Goal: Information Seeking & Learning: Check status

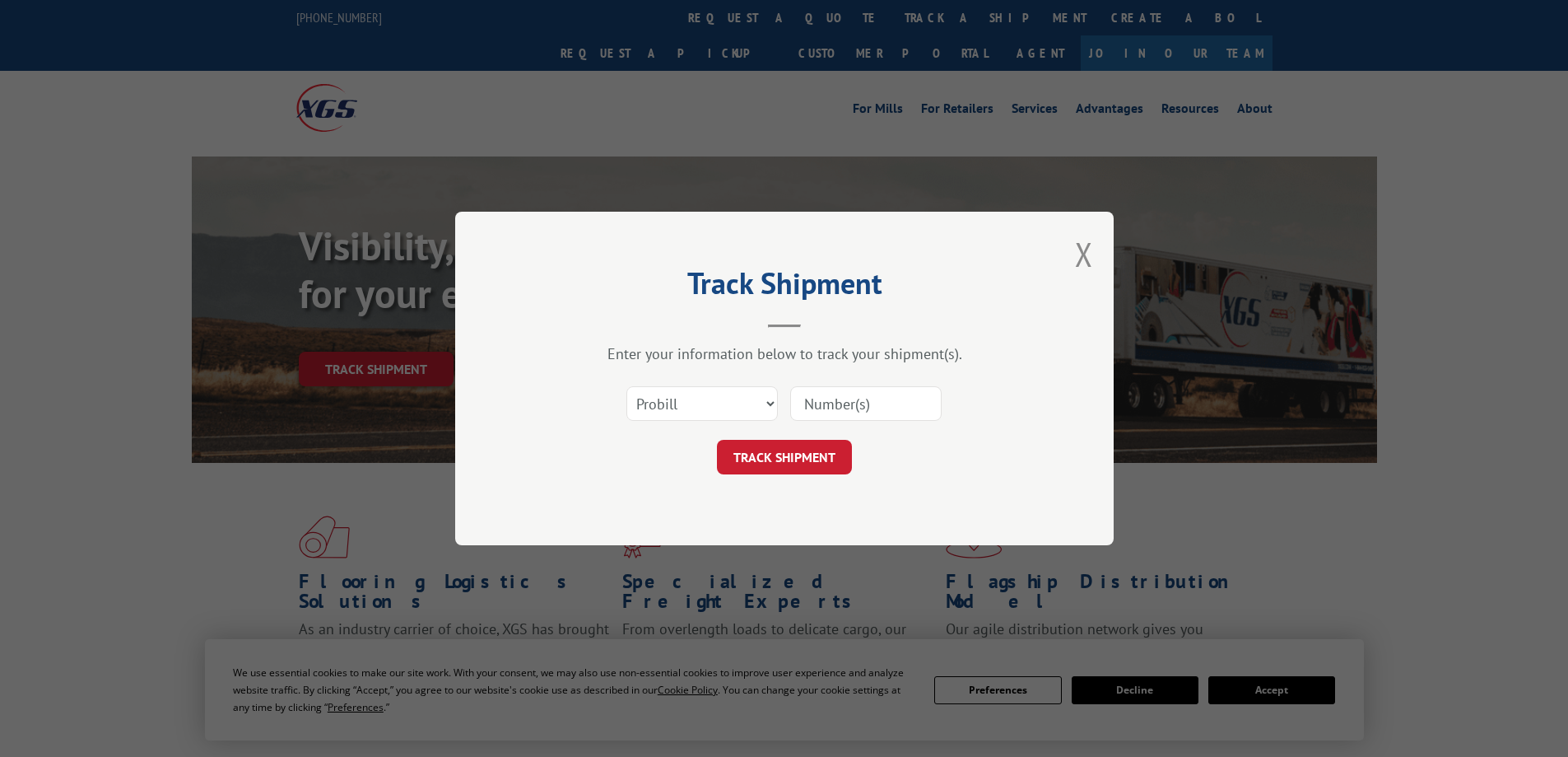
click at [857, 408] on input at bounding box center [866, 403] width 152 height 35
paste input "16584669"
type input "16584669"
click at [789, 456] on button "TRACK SHIPMENT" at bounding box center [784, 457] width 135 height 35
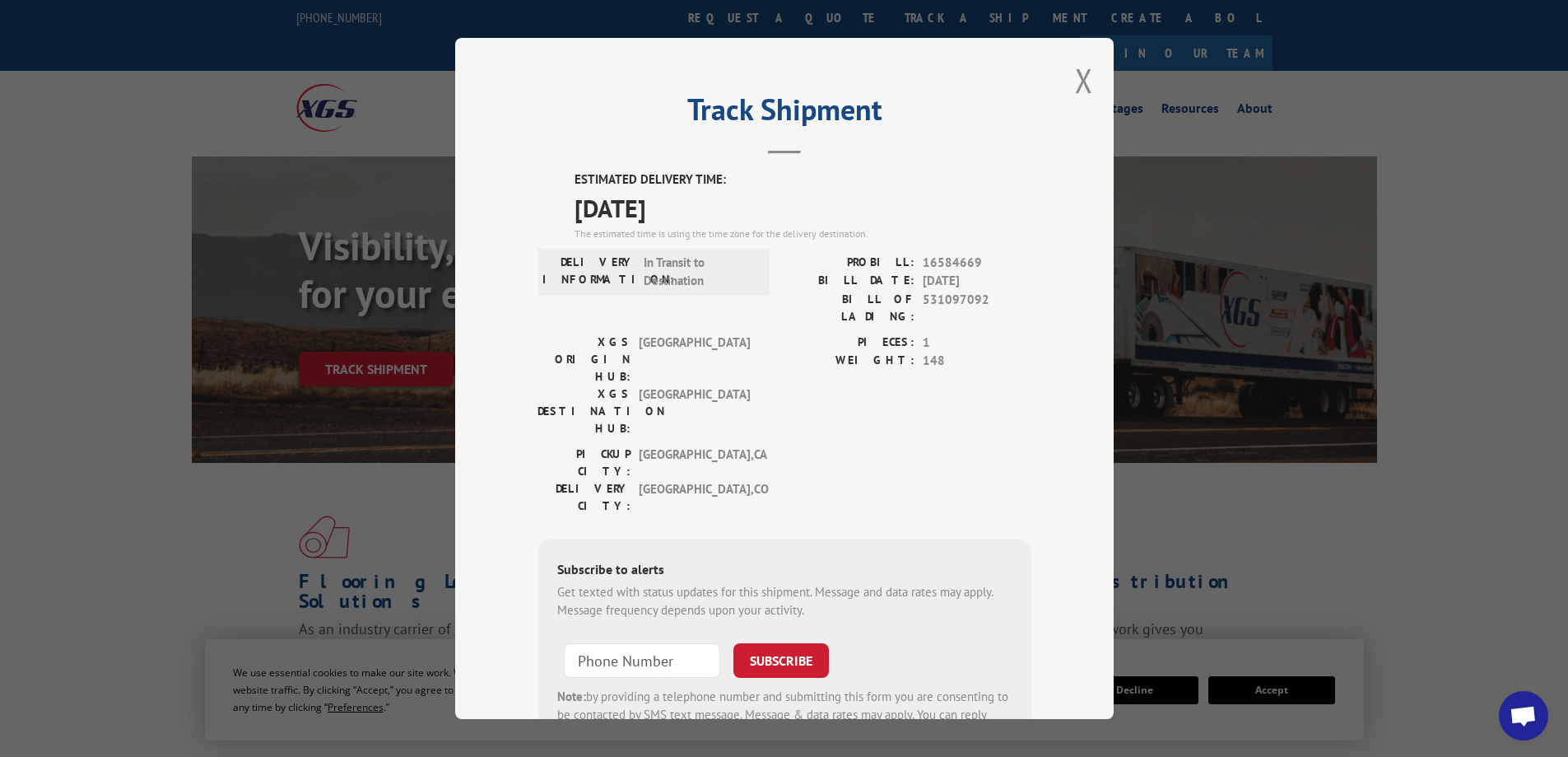
drag, startPoint x: 707, startPoint y: 211, endPoint x: 573, endPoint y: 209, distance: 134.0
click at [574, 209] on span "[DATE]" at bounding box center [803, 208] width 457 height 37
copy span "[DATE]"
drag, startPoint x: 575, startPoint y: 572, endPoint x: 603, endPoint y: 565, distance: 28.9
click at [576, 643] on input "+1 (___) ___-____" at bounding box center [642, 660] width 156 height 35
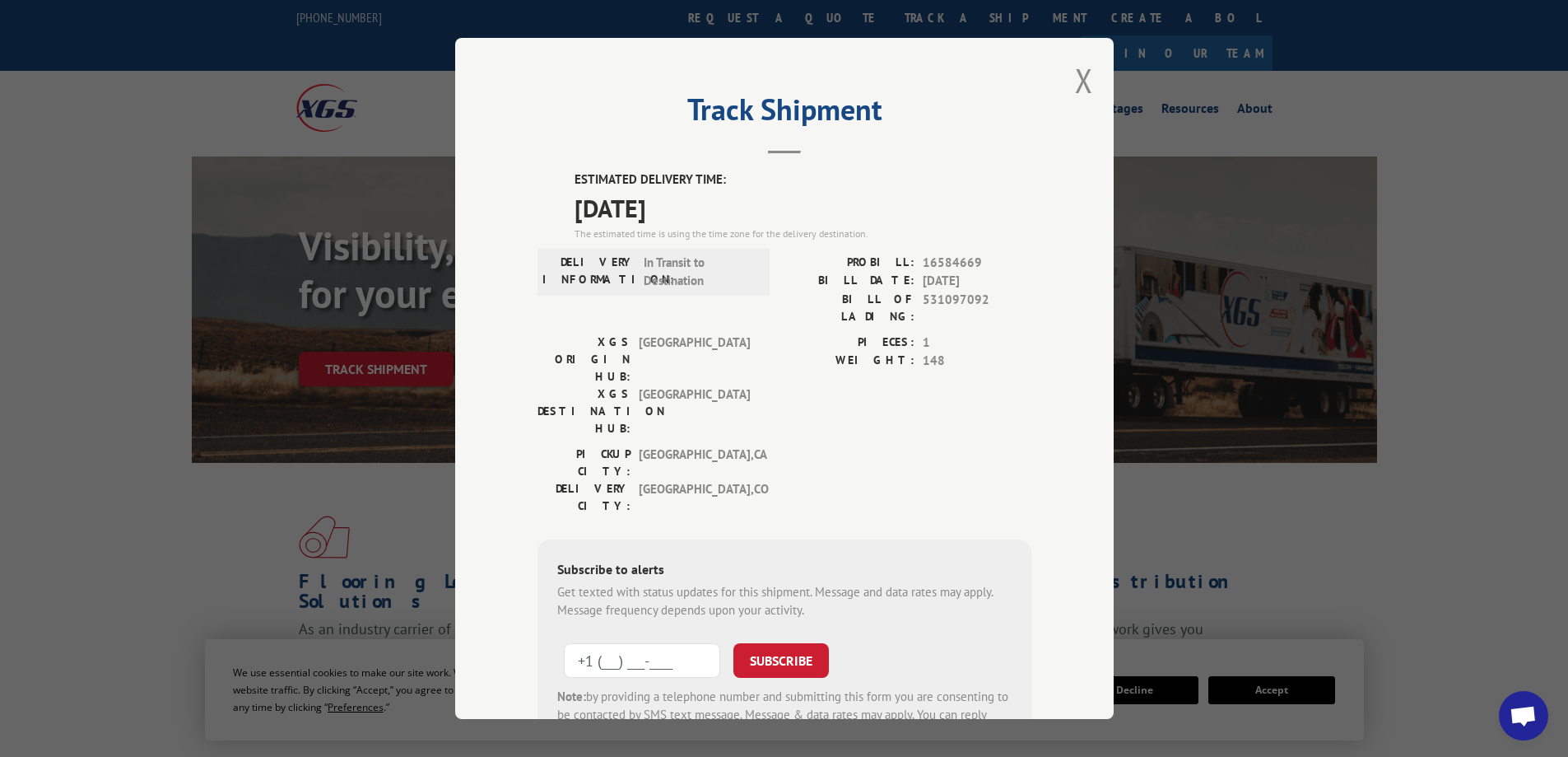
type input "[PHONE_NUMBER]"
drag, startPoint x: 756, startPoint y: 565, endPoint x: 832, endPoint y: 523, distance: 86.8
click at [757, 643] on button "SUBSCRIBE" at bounding box center [781, 660] width 95 height 35
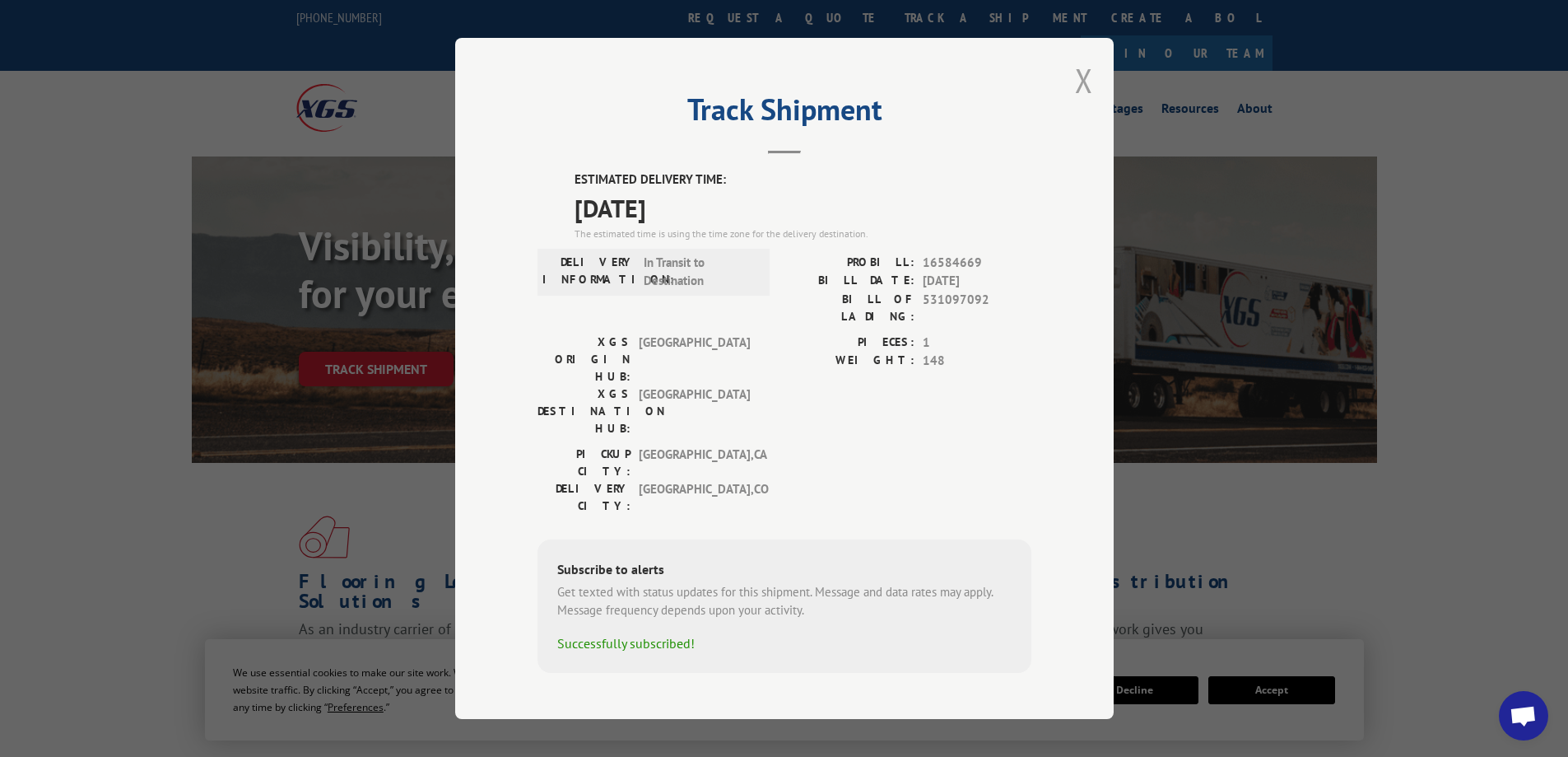
click at [1081, 95] on button "Close modal" at bounding box center [1083, 80] width 18 height 44
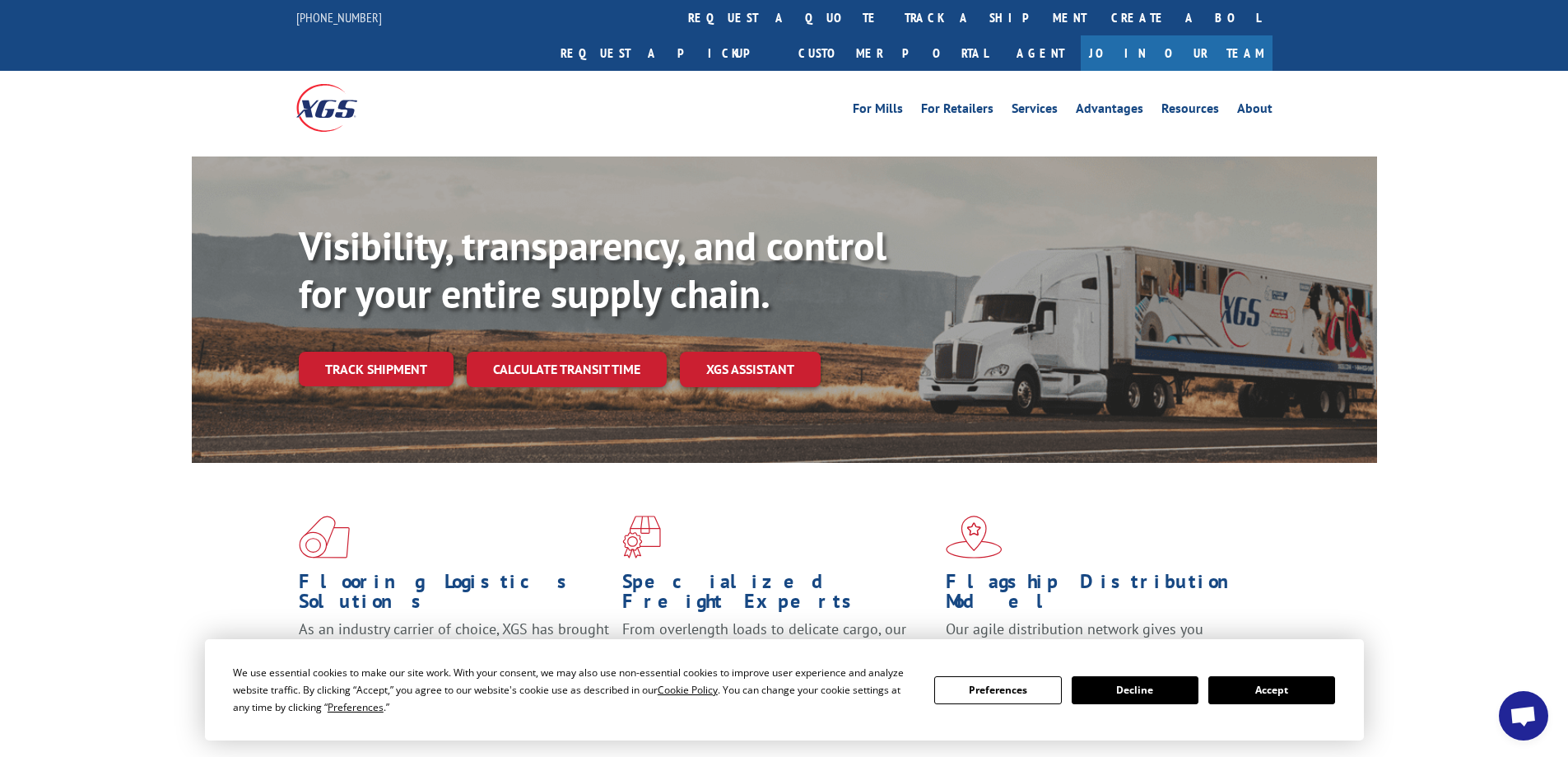
click at [374, 352] on link "Track shipment" at bounding box center [375, 369] width 154 height 35
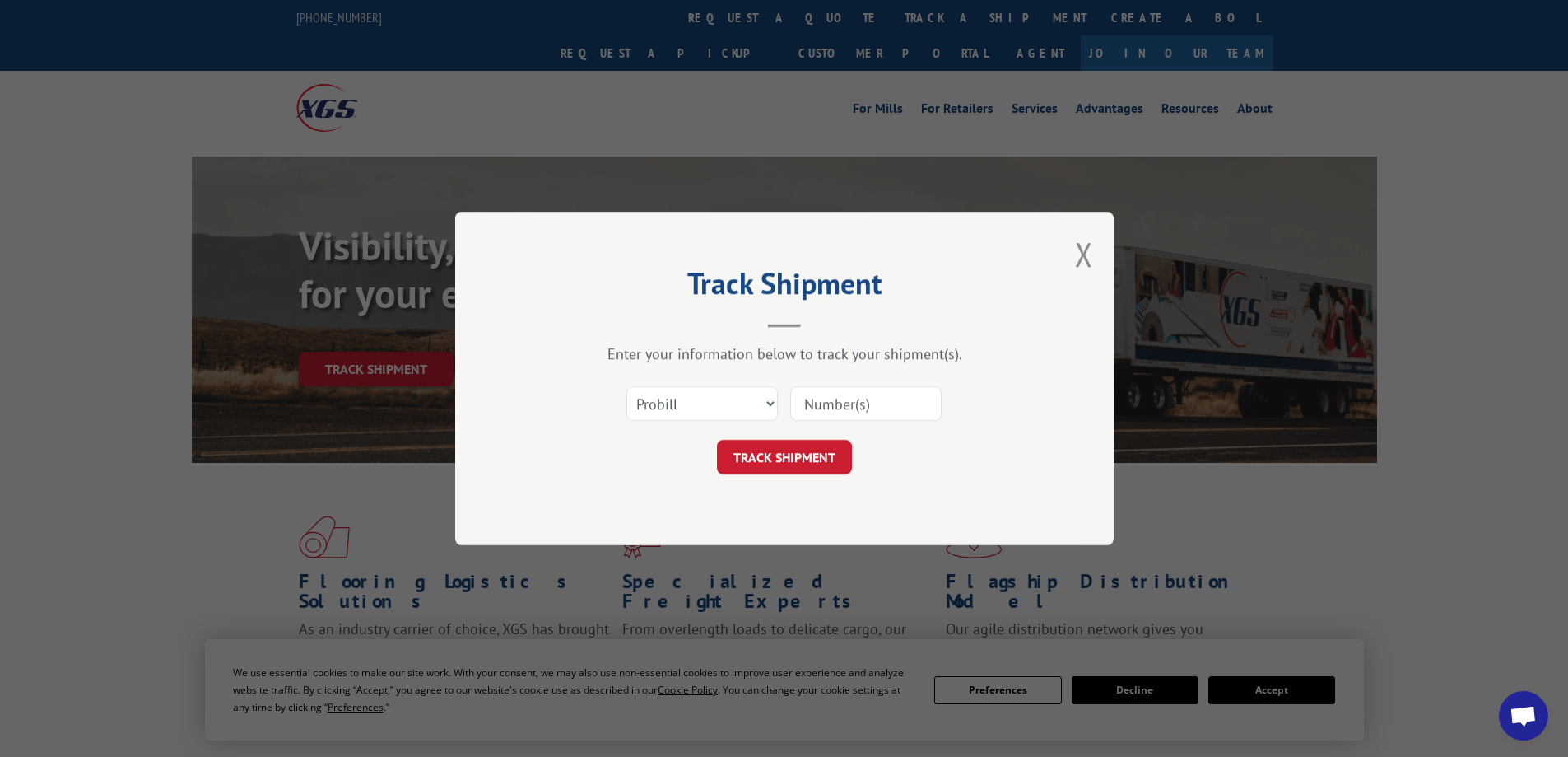
click at [830, 402] on input at bounding box center [866, 403] width 152 height 35
paste input "13664263"
type input "13664263"
click at [777, 451] on button "TRACK SHIPMENT" at bounding box center [784, 457] width 135 height 35
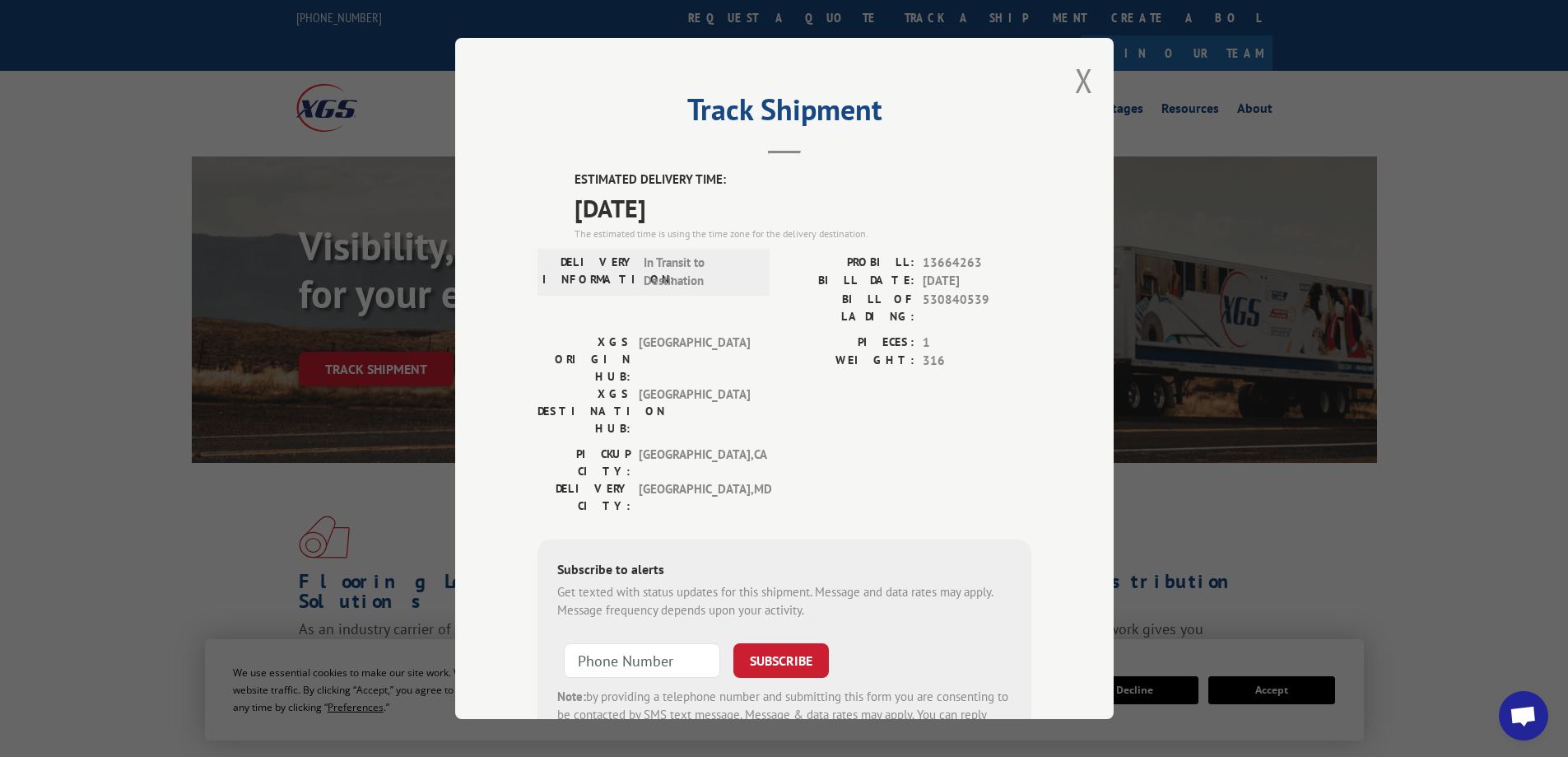
drag, startPoint x: 712, startPoint y: 210, endPoint x: 555, endPoint y: 215, distance: 157.1
click at [555, 215] on div "ESTIMATED DELIVERY TIME: 10/16/2025 The estimated time is using the time zone f…" at bounding box center [785, 466] width 494 height 592
copy span "[DATE]"
